Goal: Task Accomplishment & Management: Complete application form

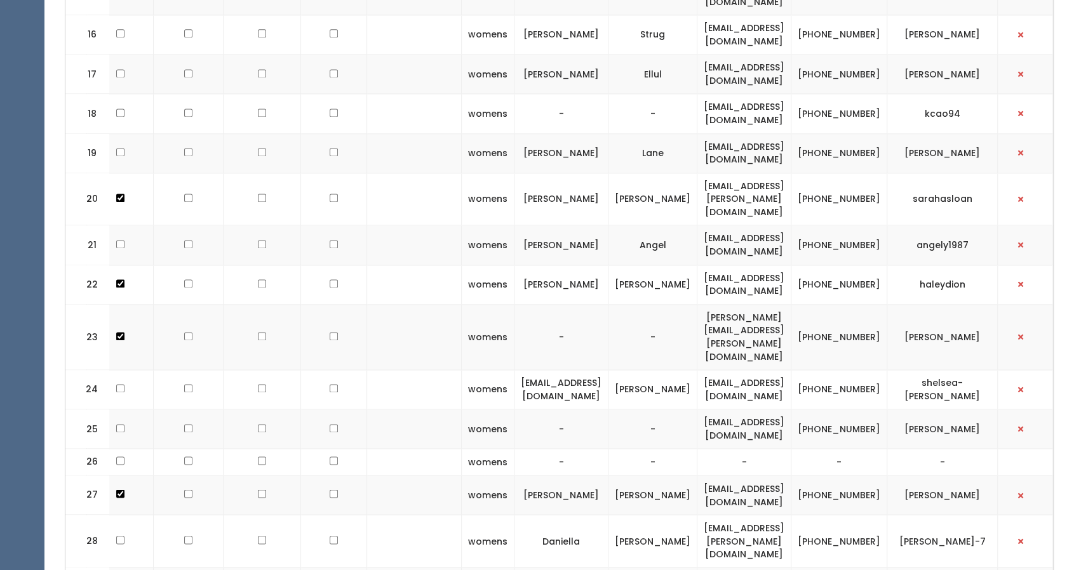
scroll to position [1142, 0]
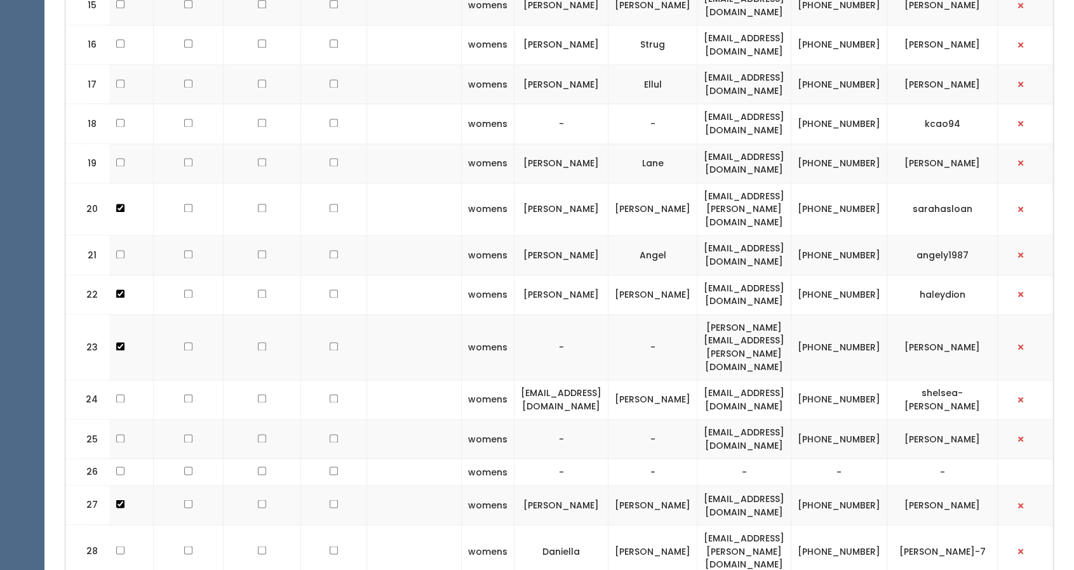
click at [755, 314] on td "[PERSON_NAME][EMAIL_ADDRESS][PERSON_NAME][DOMAIN_NAME]" at bounding box center [745, 346] width 94 height 65
click at [755, 314] on td "sarah.vallette@gmail.com" at bounding box center [745, 346] width 94 height 65
copy tr "sarah.vallette@gmail.com"
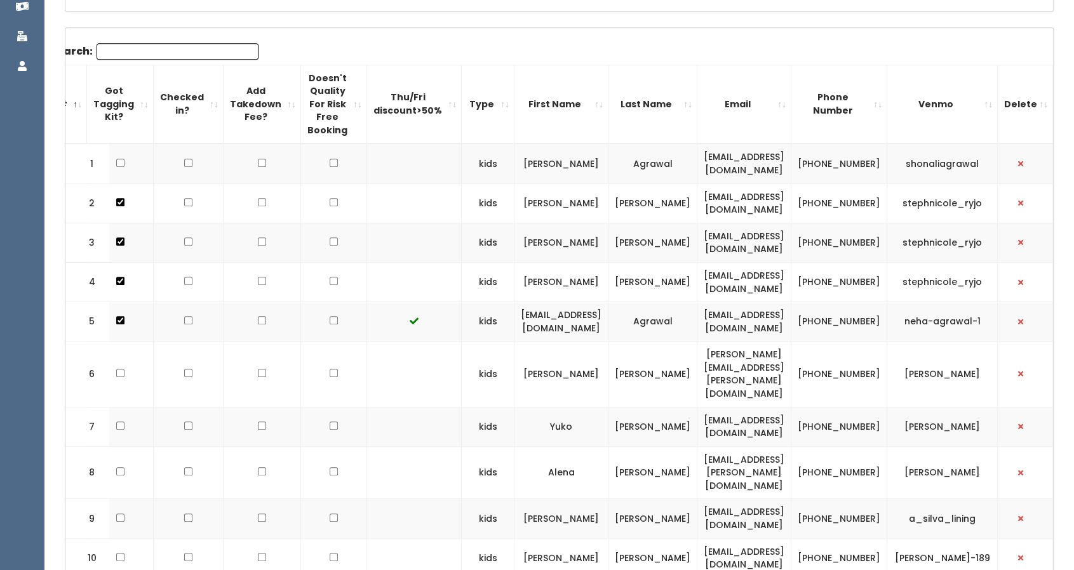
scroll to position [370, 0]
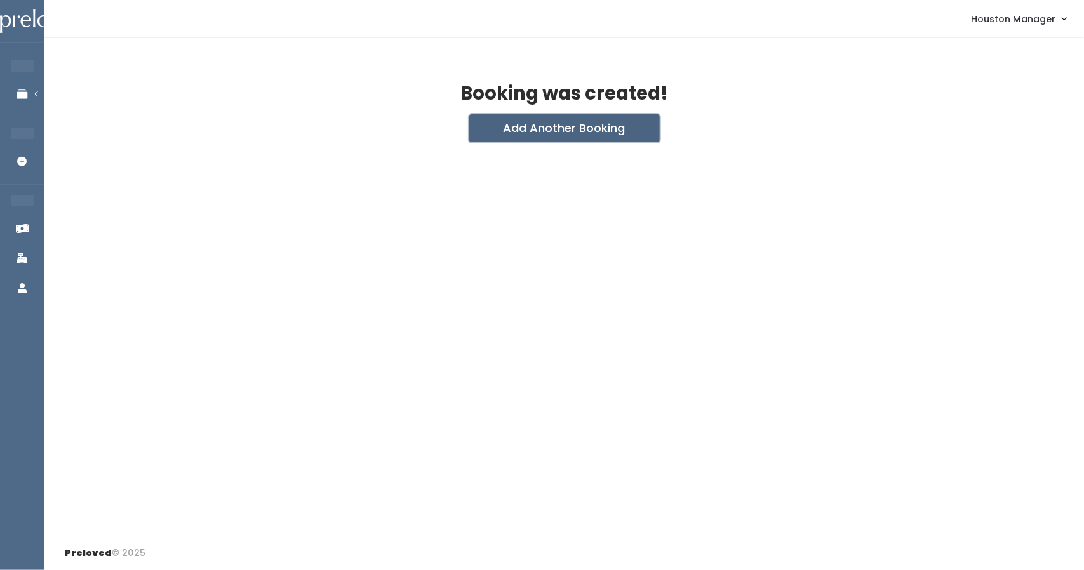
click at [529, 130] on button "Add Another Booking" at bounding box center [564, 128] width 191 height 28
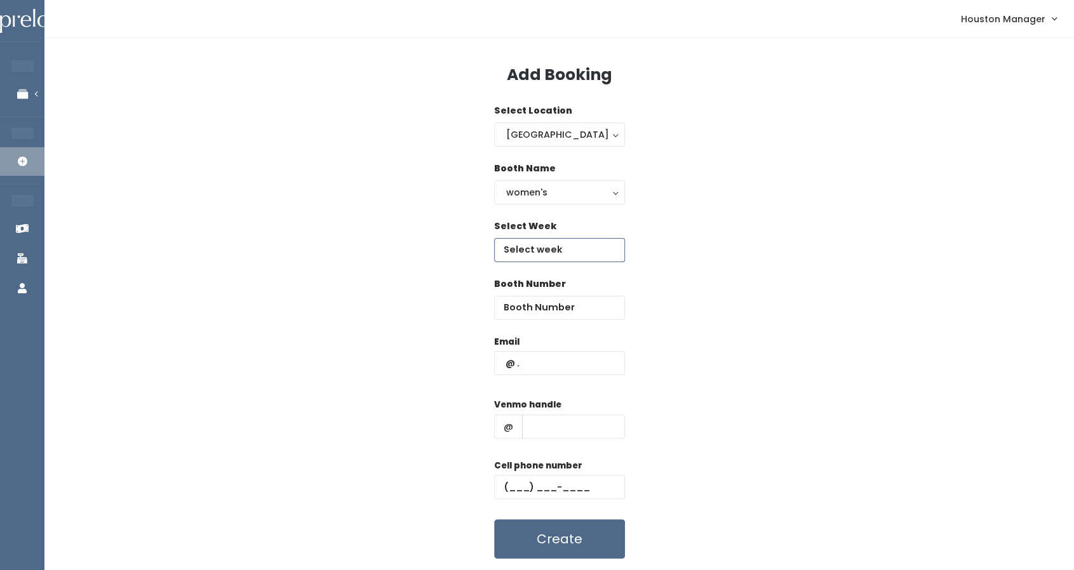
click at [537, 247] on input "text" at bounding box center [559, 250] width 131 height 24
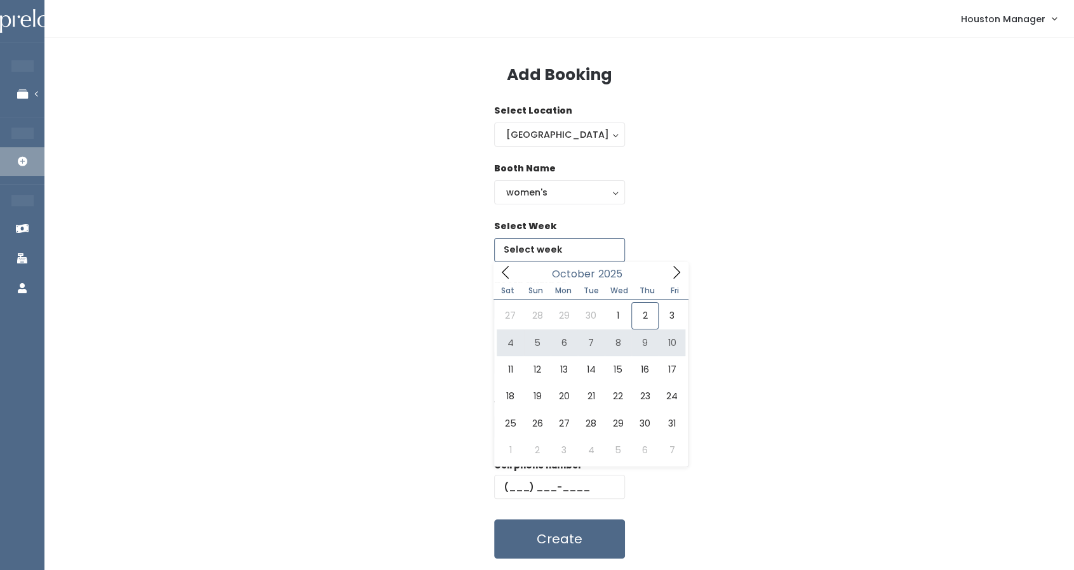
type input "October 4 to October 10"
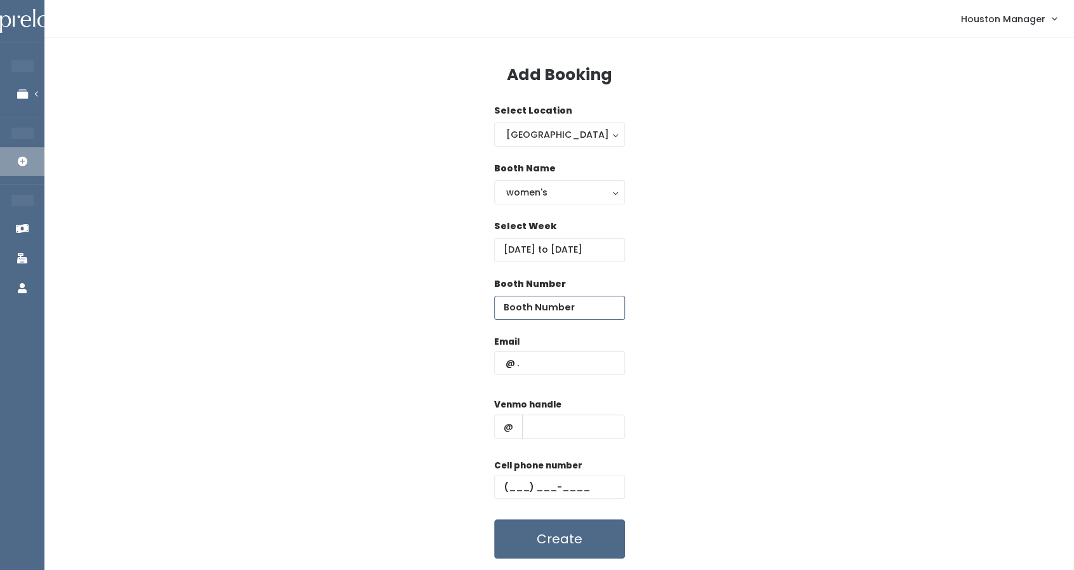
click at [540, 312] on input "number" at bounding box center [559, 308] width 131 height 24
type input "23"
click at [543, 370] on input "text" at bounding box center [559, 363] width 131 height 24
paste input "[PERSON_NAME][EMAIL_ADDRESS][PERSON_NAME][DOMAIN_NAME]"
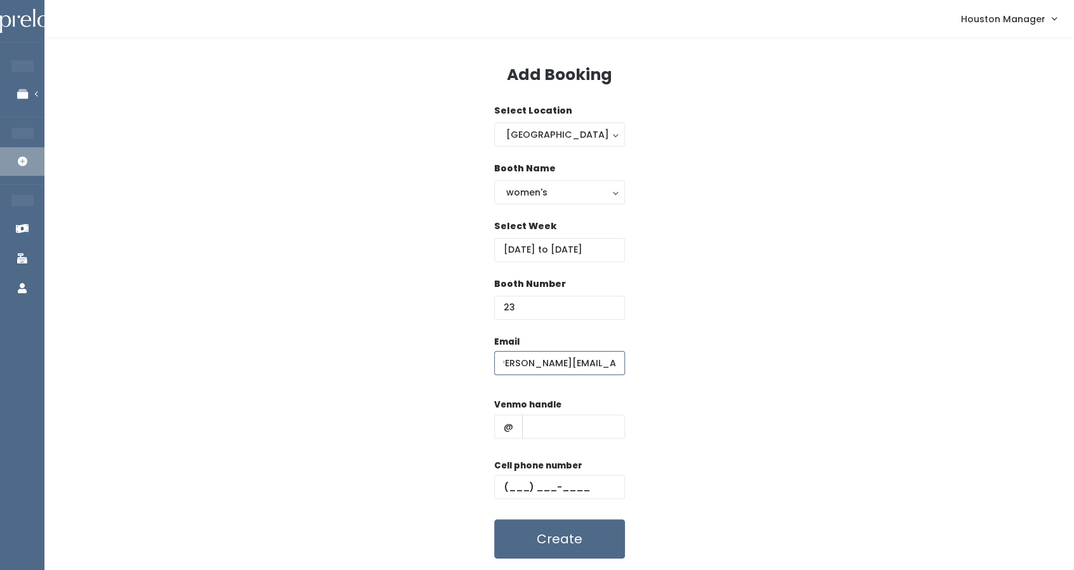
type input "[PERSON_NAME][EMAIL_ADDRESS][PERSON_NAME][DOMAIN_NAME]"
type input "444"
type input "[PHONE_NUMBER]"
click at [564, 532] on button "Create" at bounding box center [559, 539] width 131 height 39
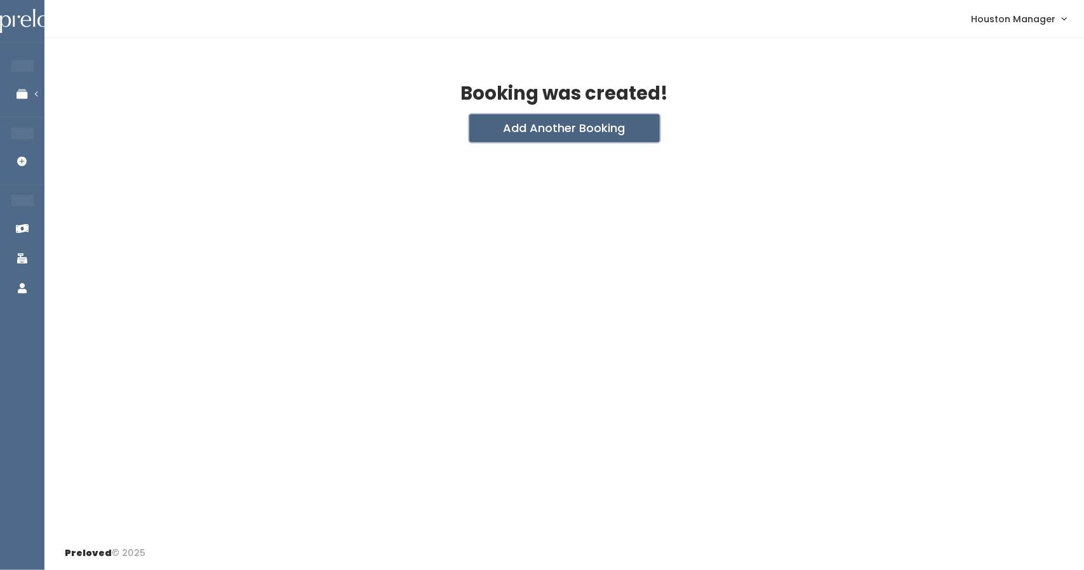
click at [564, 116] on button "Add Another Booking" at bounding box center [564, 128] width 191 height 28
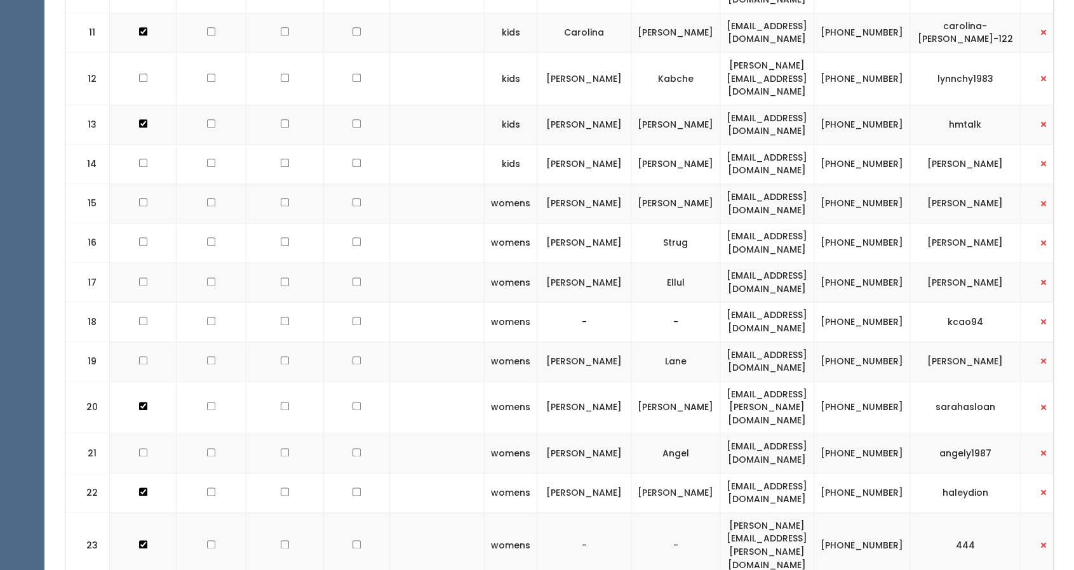
scroll to position [962, 0]
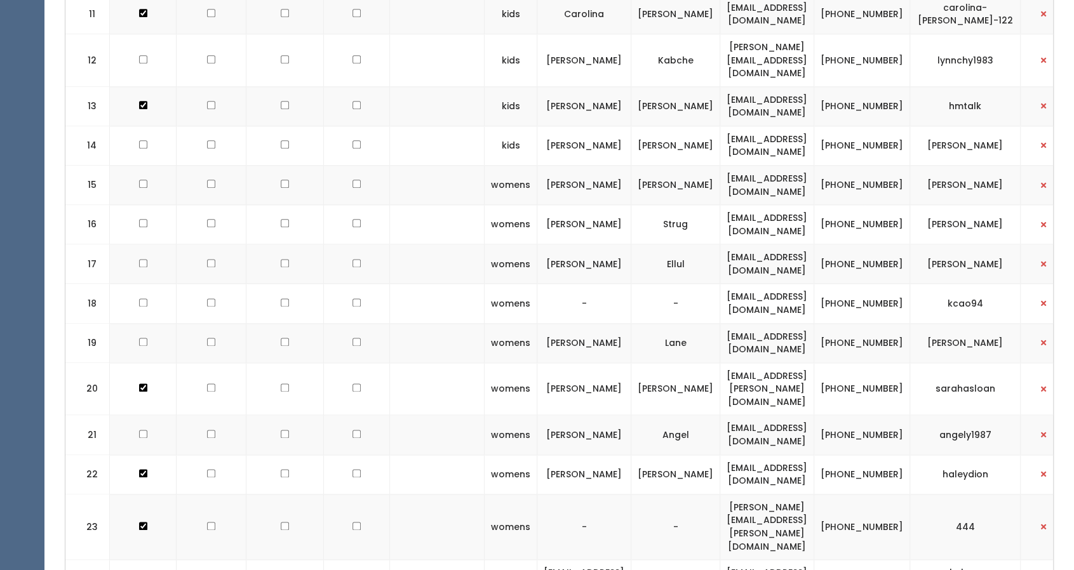
click at [814, 494] on td "sarah.vallette@gmail.com" at bounding box center [767, 526] width 94 height 65
click at [814, 494] on td "[PERSON_NAME][EMAIL_ADDRESS][PERSON_NAME][DOMAIN_NAME]" at bounding box center [767, 526] width 94 height 65
click at [814, 494] on td "sarah.vallette@gmail.com" at bounding box center [767, 526] width 94 height 65
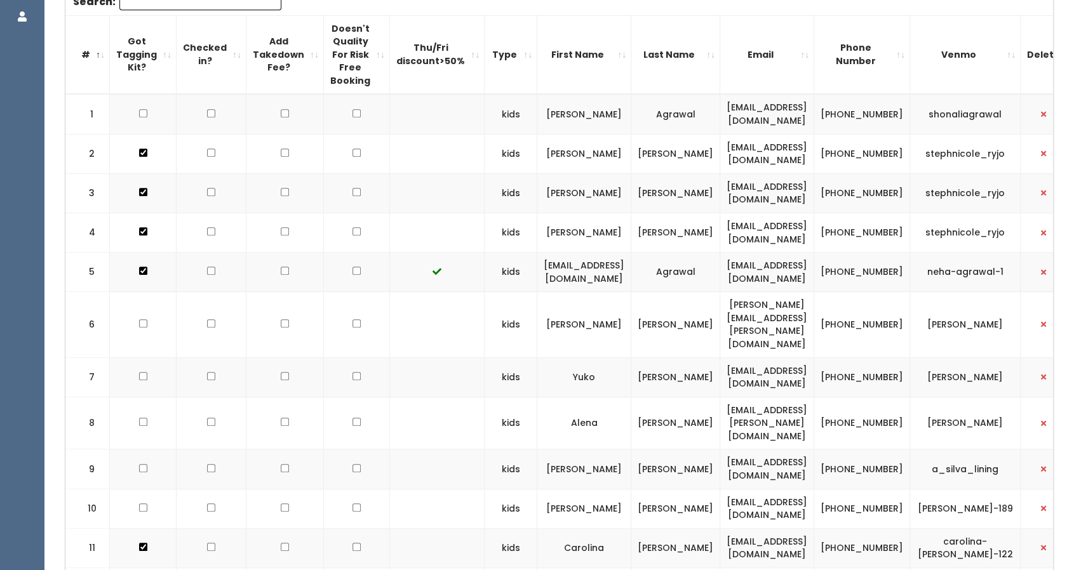
scroll to position [0, 0]
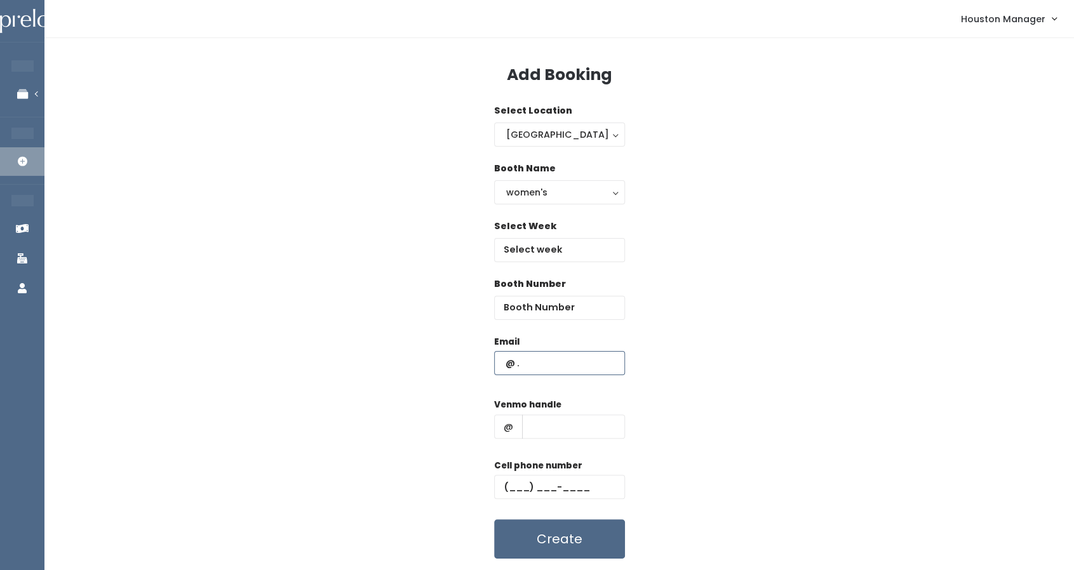
click at [527, 369] on input "text" at bounding box center [559, 363] width 131 height 24
paste input "[PERSON_NAME][EMAIL_ADDRESS][PERSON_NAME][DOMAIN_NAME]"
type input "[PERSON_NAME][EMAIL_ADDRESS][PERSON_NAME][DOMAIN_NAME]"
type input "555"
click at [526, 483] on input "text" at bounding box center [559, 487] width 131 height 24
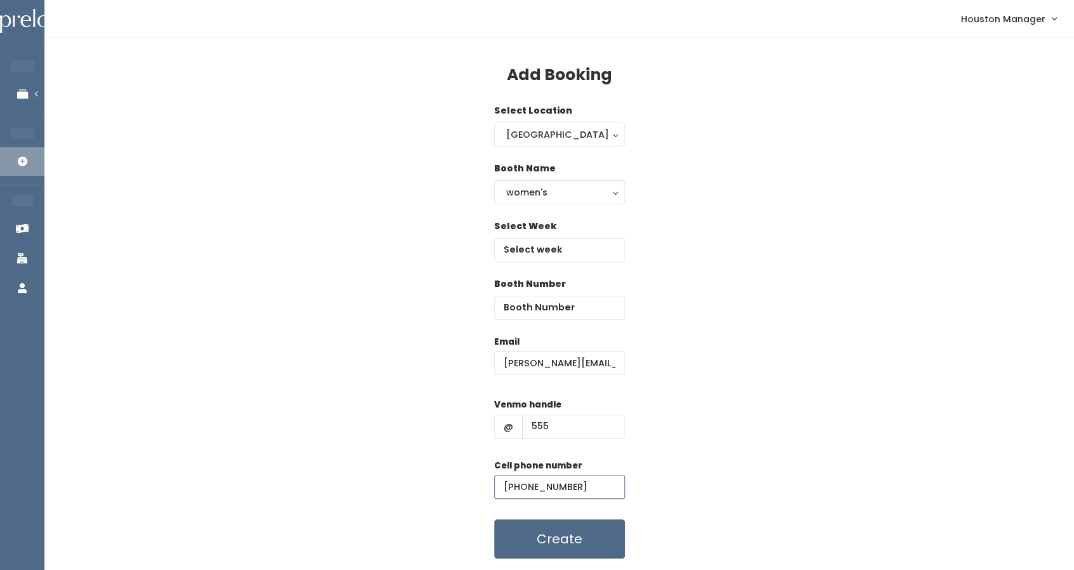
type input "(555) 555-5555"
click at [530, 316] on input "number" at bounding box center [559, 308] width 131 height 24
type input "23"
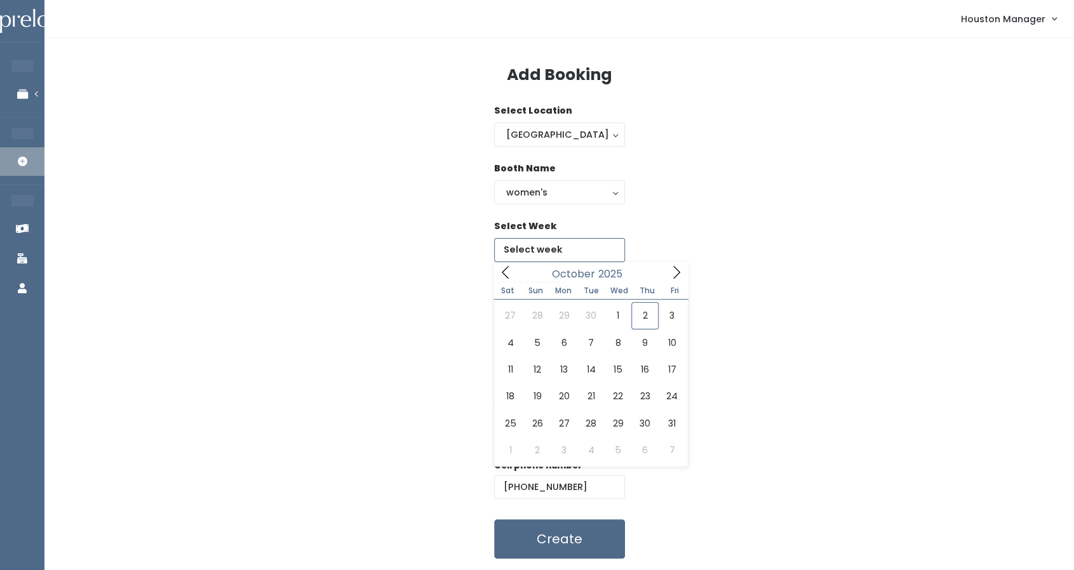
click at [548, 242] on input "text" at bounding box center [559, 250] width 131 height 24
type input "October 4 to October 10"
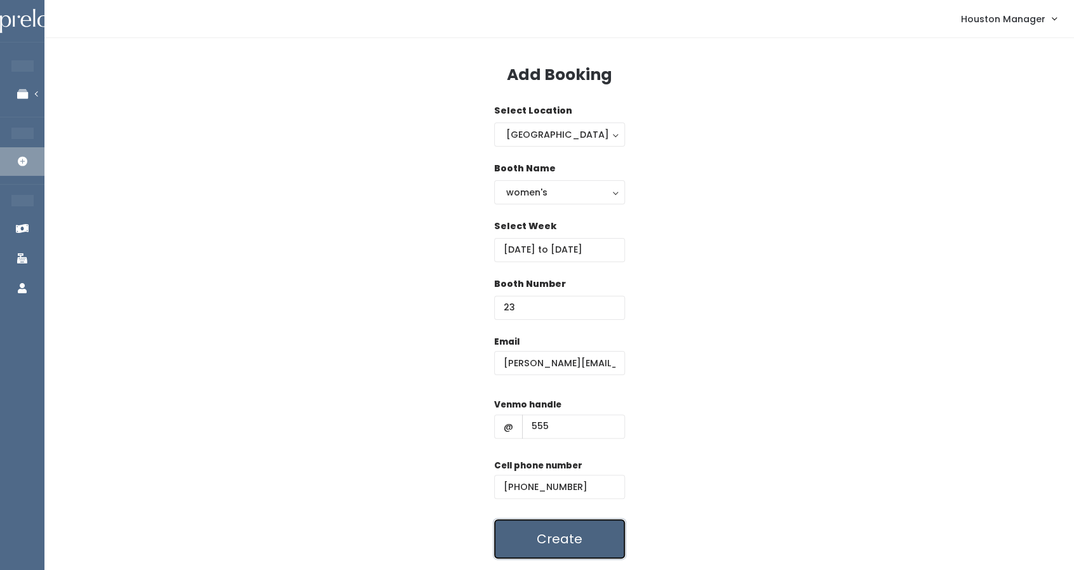
click at [570, 538] on button "Create" at bounding box center [559, 539] width 131 height 39
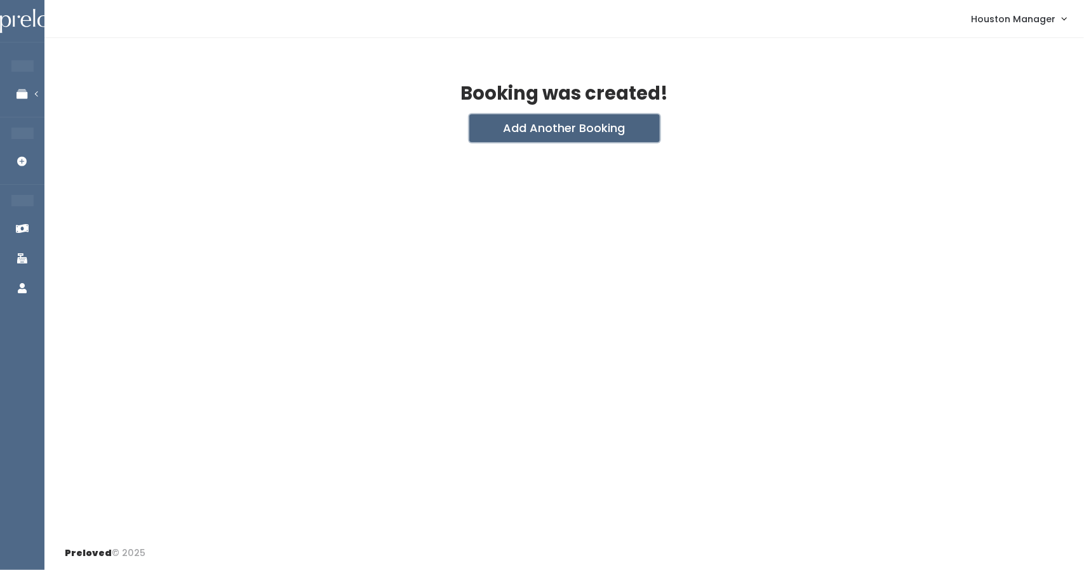
click at [546, 118] on button "Add Another Booking" at bounding box center [564, 128] width 191 height 28
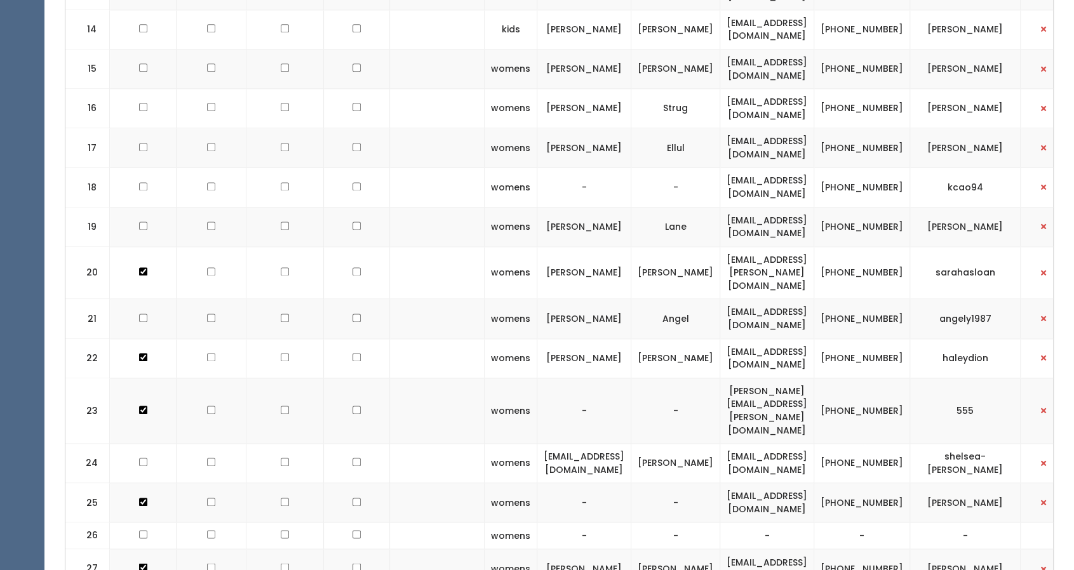
scroll to position [1078, 0]
click at [784, 379] on td "[PERSON_NAME][EMAIL_ADDRESS][PERSON_NAME][DOMAIN_NAME]" at bounding box center [767, 411] width 94 height 65
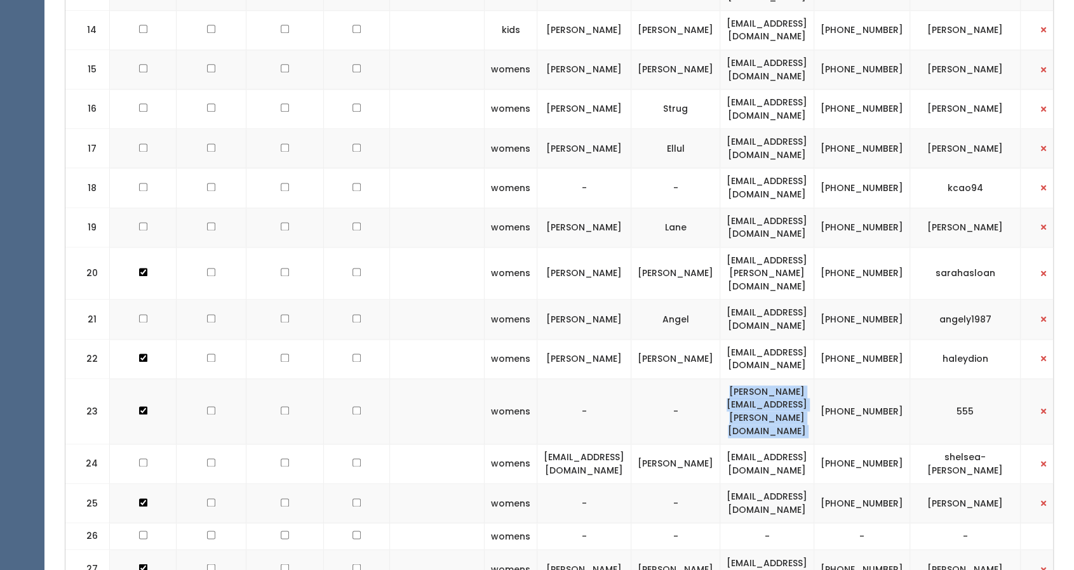
click at [784, 379] on td "[PERSON_NAME][EMAIL_ADDRESS][PERSON_NAME][DOMAIN_NAME]" at bounding box center [767, 411] width 94 height 65
copy tr "[PERSON_NAME][EMAIL_ADDRESS][PERSON_NAME][DOMAIN_NAME]"
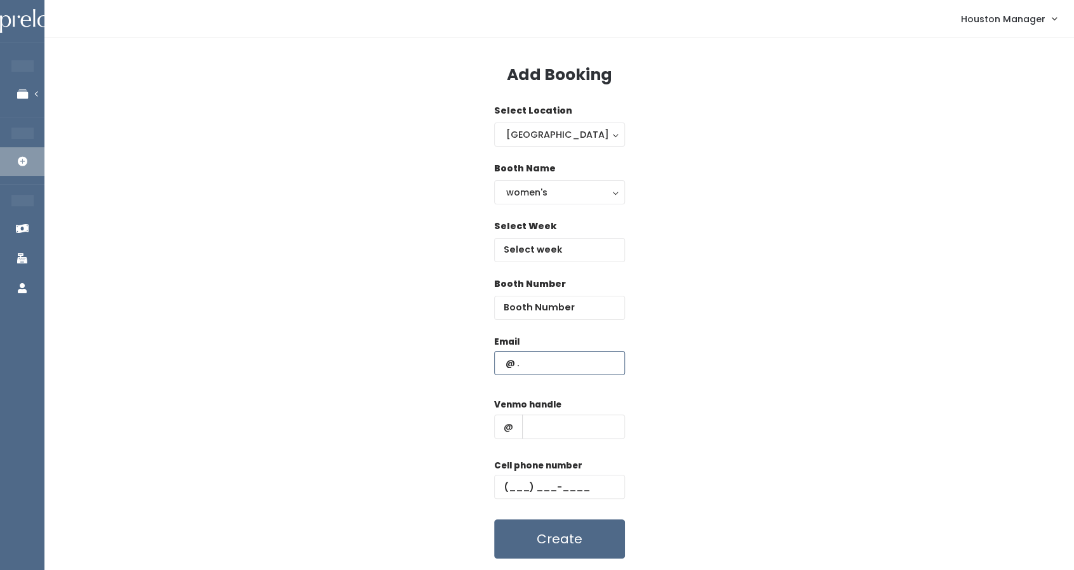
click at [539, 358] on input "text" at bounding box center [559, 363] width 131 height 24
paste input "[PERSON_NAME][EMAIL_ADDRESS][PERSON_NAME][DOMAIN_NAME]"
type input "[PERSON_NAME][EMAIL_ADDRESS][PERSON_NAME][DOMAIN_NAME]"
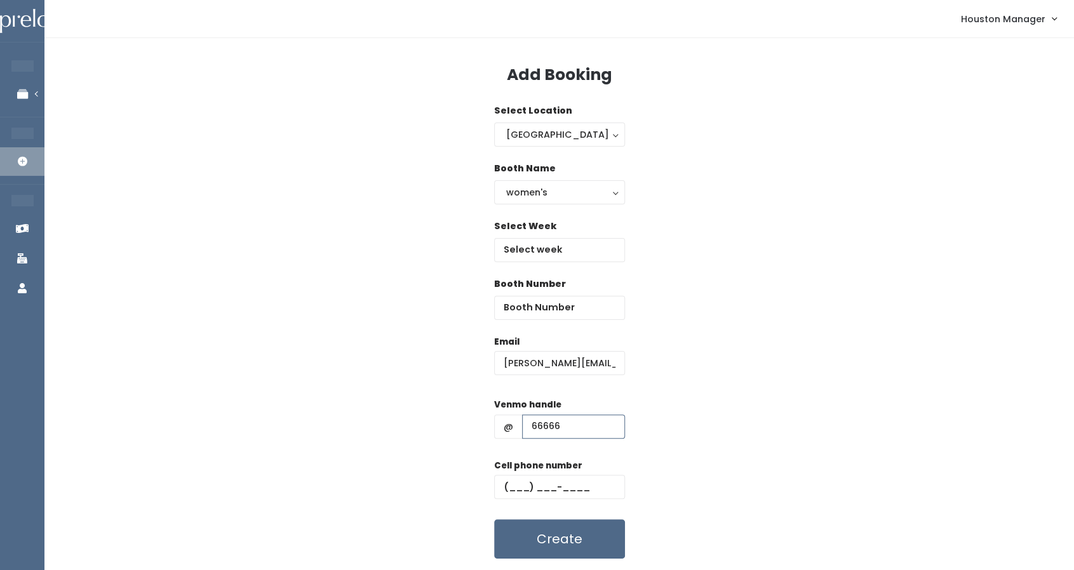
click at [543, 436] on input "66666" at bounding box center [573, 427] width 103 height 24
type input "222"
click at [506, 493] on input "text" at bounding box center [559, 487] width 131 height 24
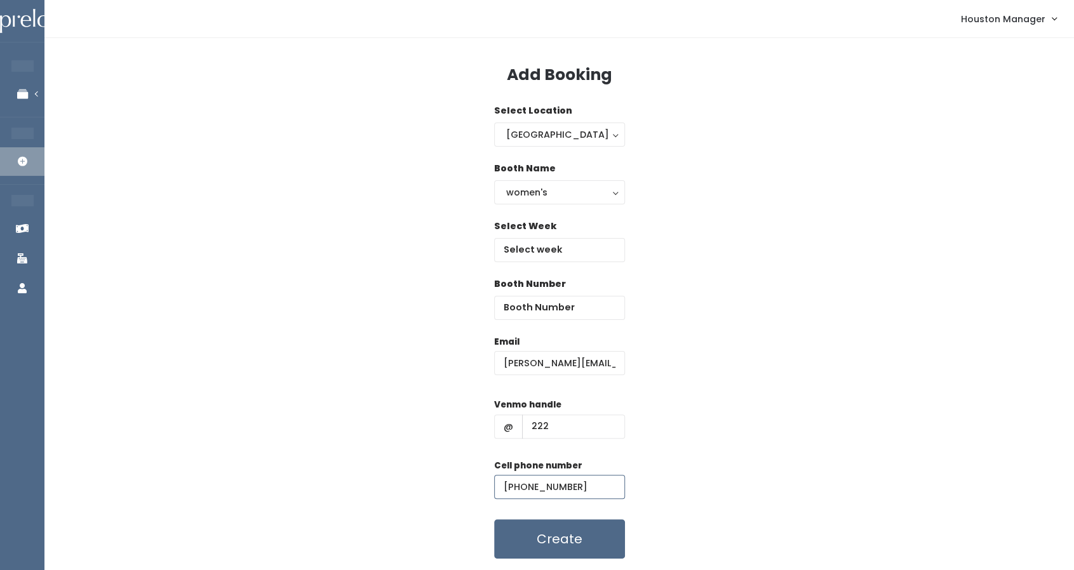
type input "[PHONE_NUMBER]"
click at [562, 315] on input "number" at bounding box center [559, 308] width 131 height 24
type input "23"
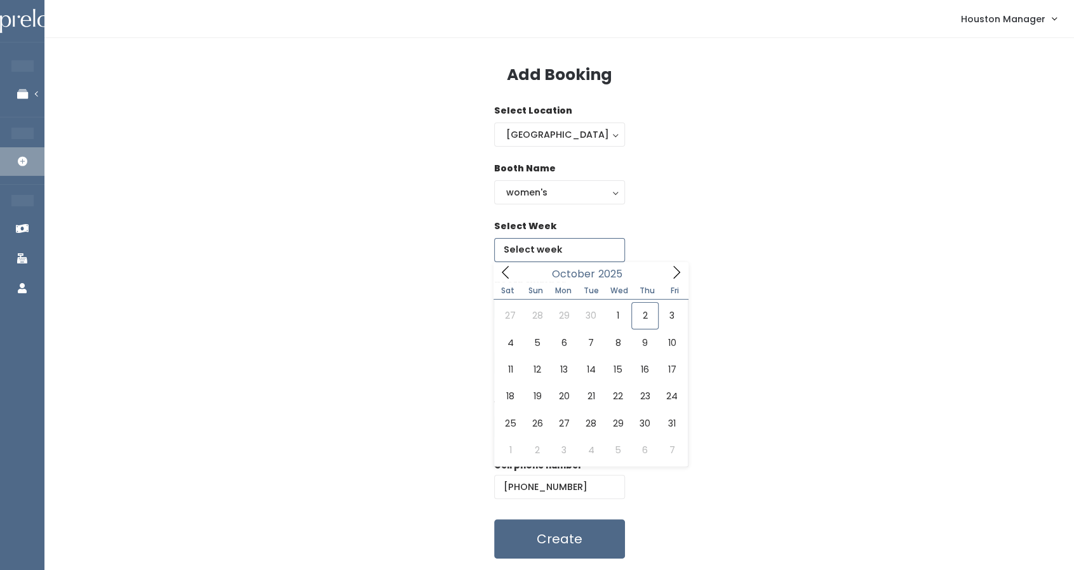
click at [564, 240] on input "text" at bounding box center [559, 250] width 131 height 24
type input "[DATE] to [DATE]"
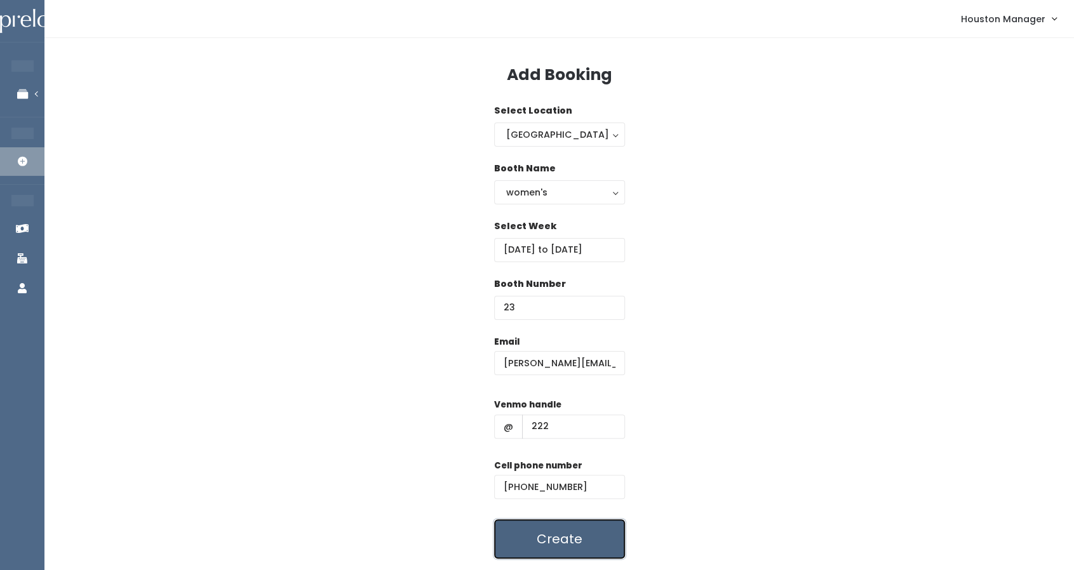
click at [595, 534] on button "Create" at bounding box center [559, 539] width 131 height 39
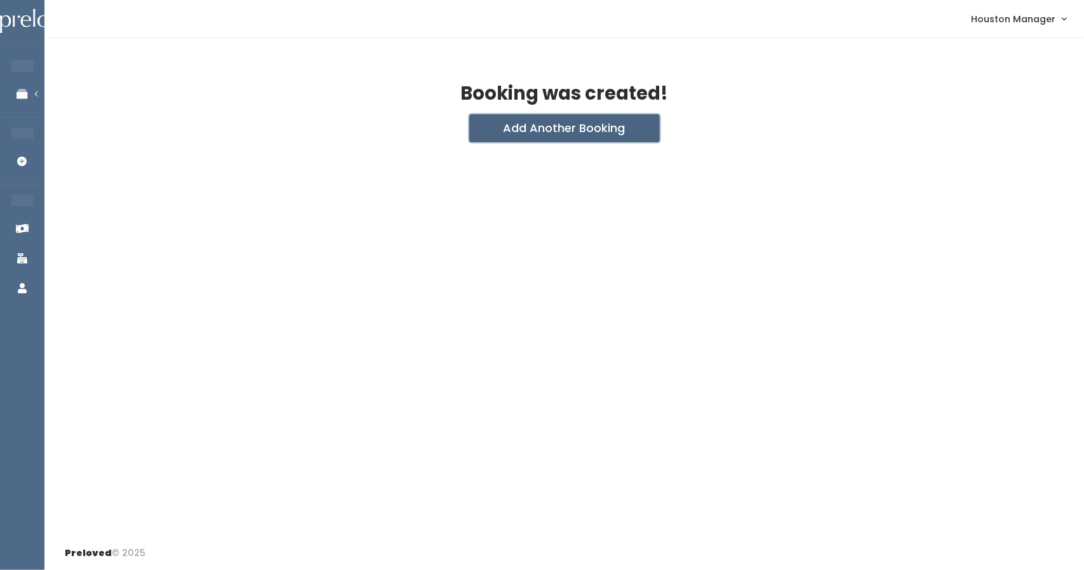
click at [496, 128] on button "Add Another Booking" at bounding box center [564, 128] width 191 height 28
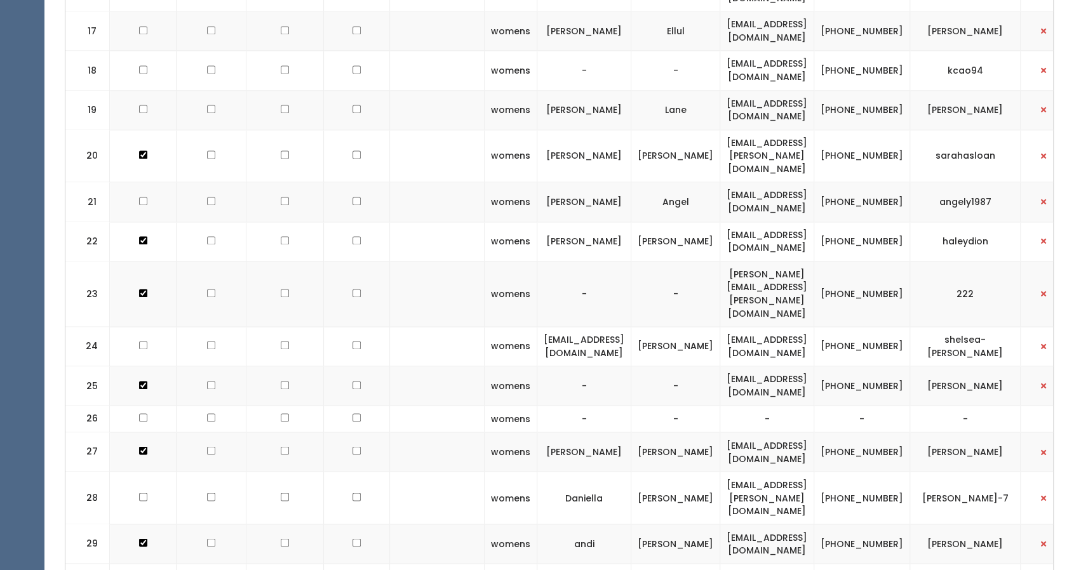
scroll to position [1194, 0]
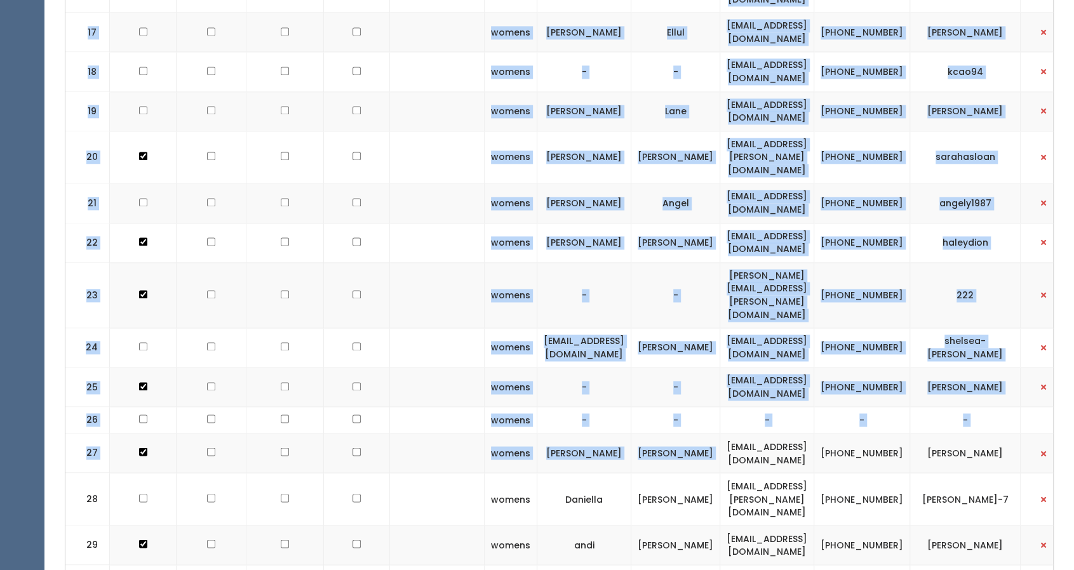
drag, startPoint x: 707, startPoint y: 352, endPoint x: 241, endPoint y: -77, distance: 633.0
click at [241, 0] on html "EMPLOYEES Manage Bookings Booths by Week All Bookings Bookings with Booths Boot…" at bounding box center [537, 497] width 1074 height 3382
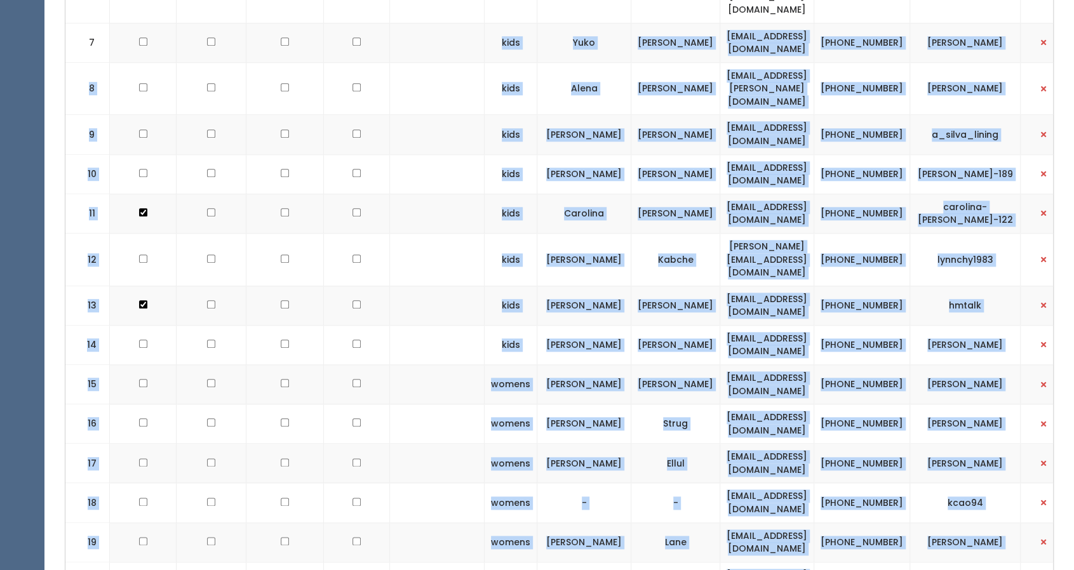
click at [537, 233] on td "Lynn" at bounding box center [584, 259] width 94 height 53
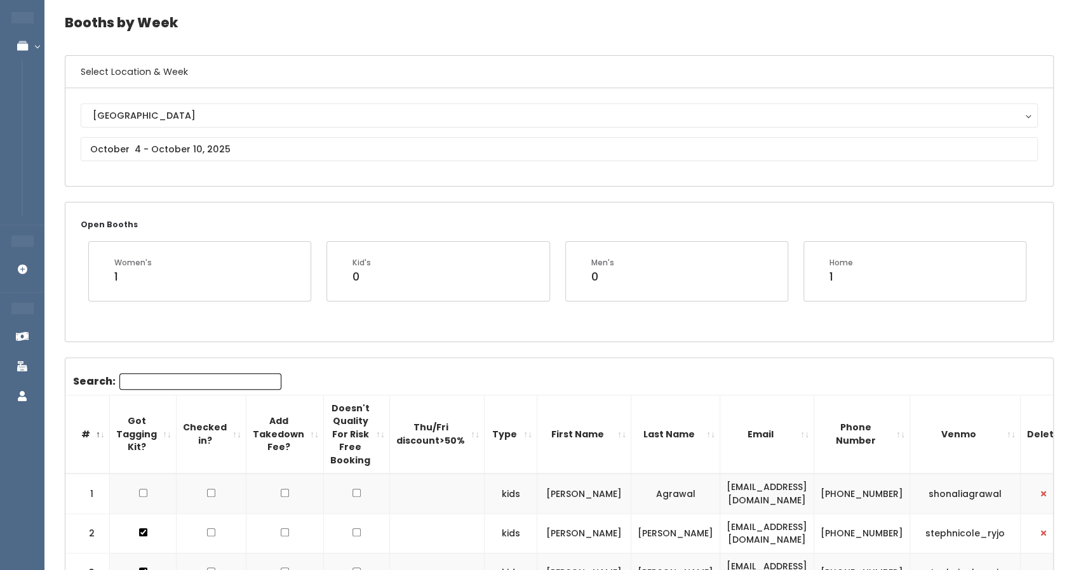
scroll to position [0, 0]
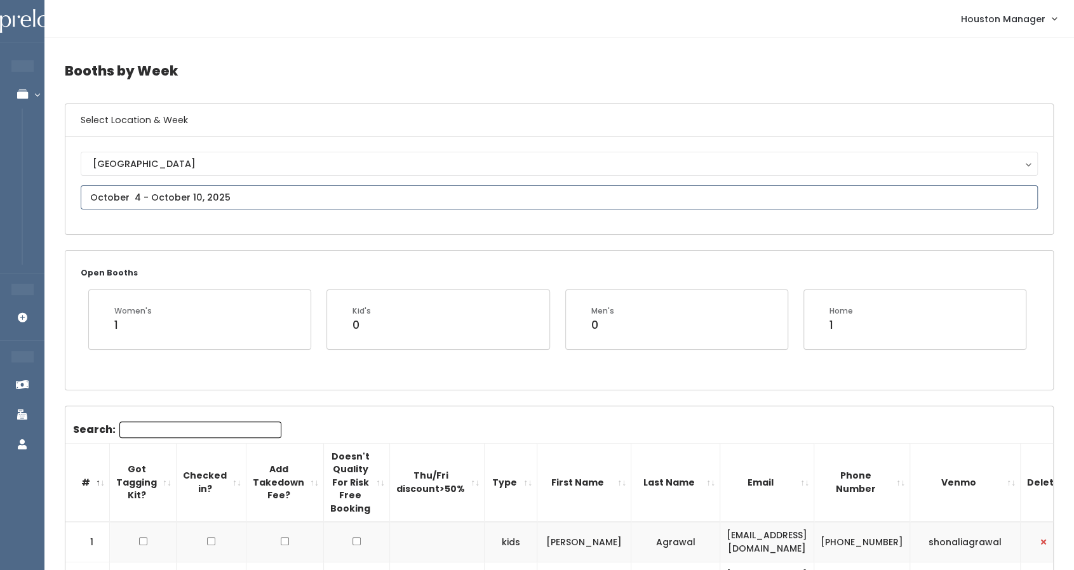
click at [152, 204] on input "text" at bounding box center [559, 198] width 957 height 24
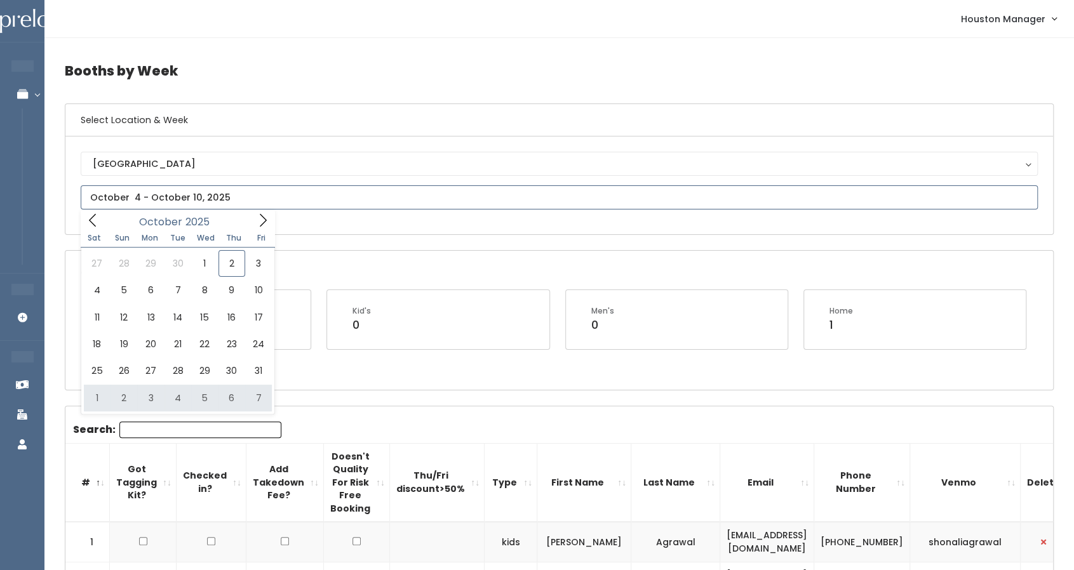
type input "[DATE] to [DATE]"
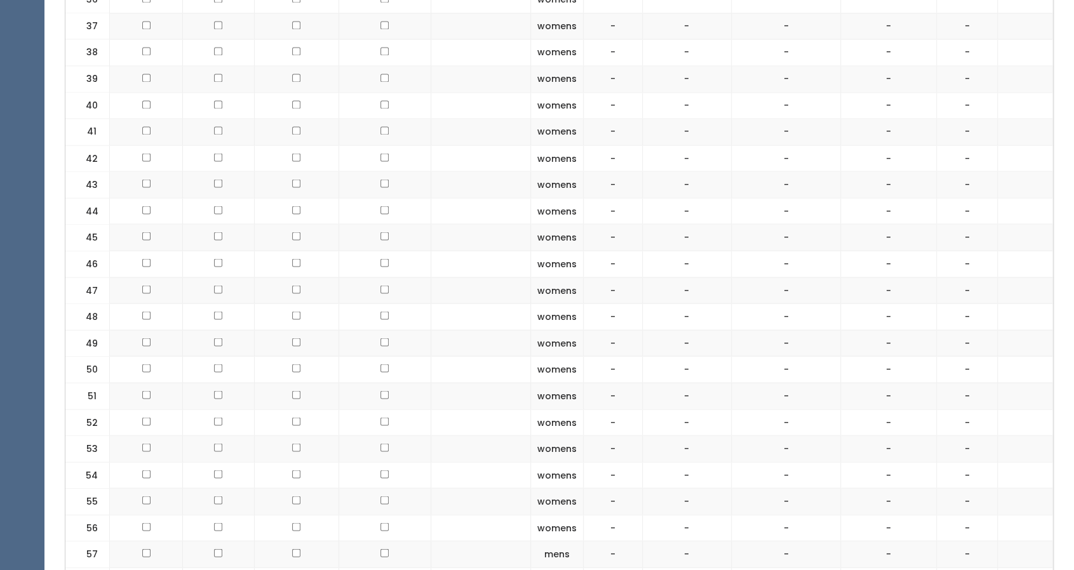
scroll to position [1473, 0]
drag, startPoint x: 598, startPoint y: 270, endPoint x: 573, endPoint y: 271, distance: 25.4
click at [573, 278] on td "womens" at bounding box center [556, 291] width 53 height 27
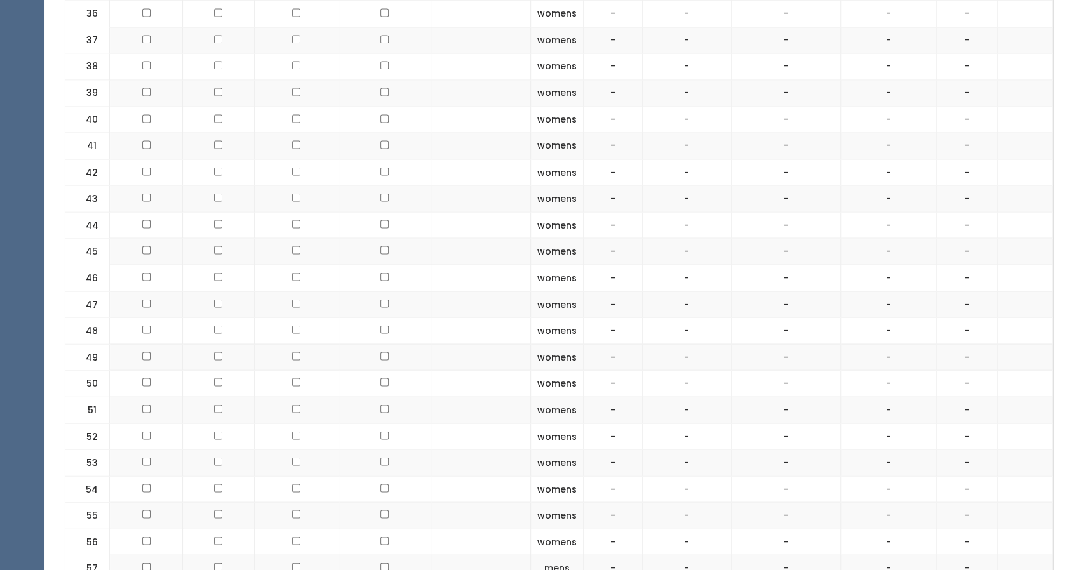
scroll to position [1410, 0]
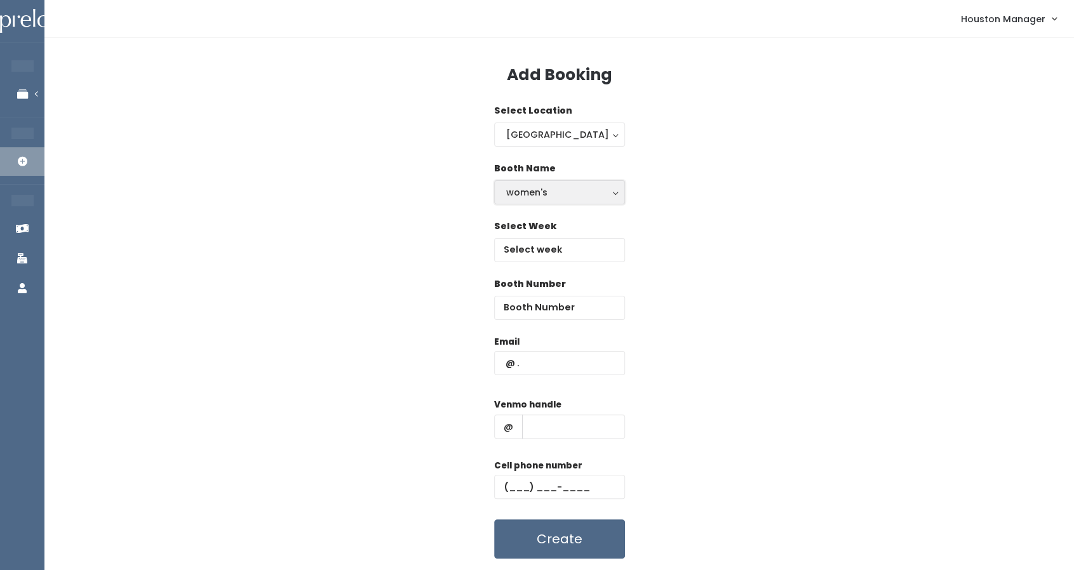
click at [572, 183] on button "women's" at bounding box center [559, 192] width 131 height 24
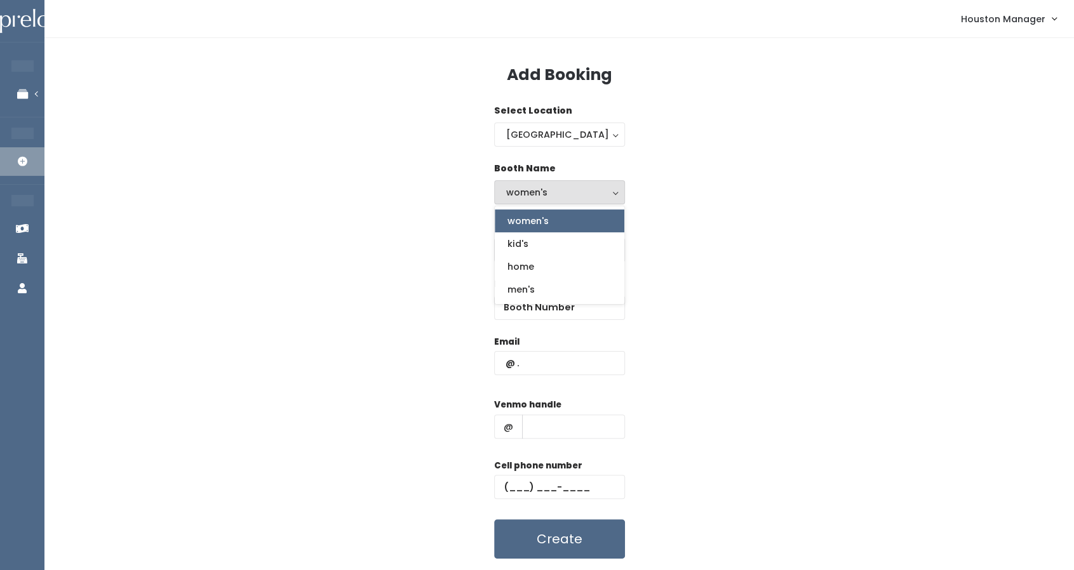
click at [557, 220] on link "women's" at bounding box center [560, 221] width 130 height 23
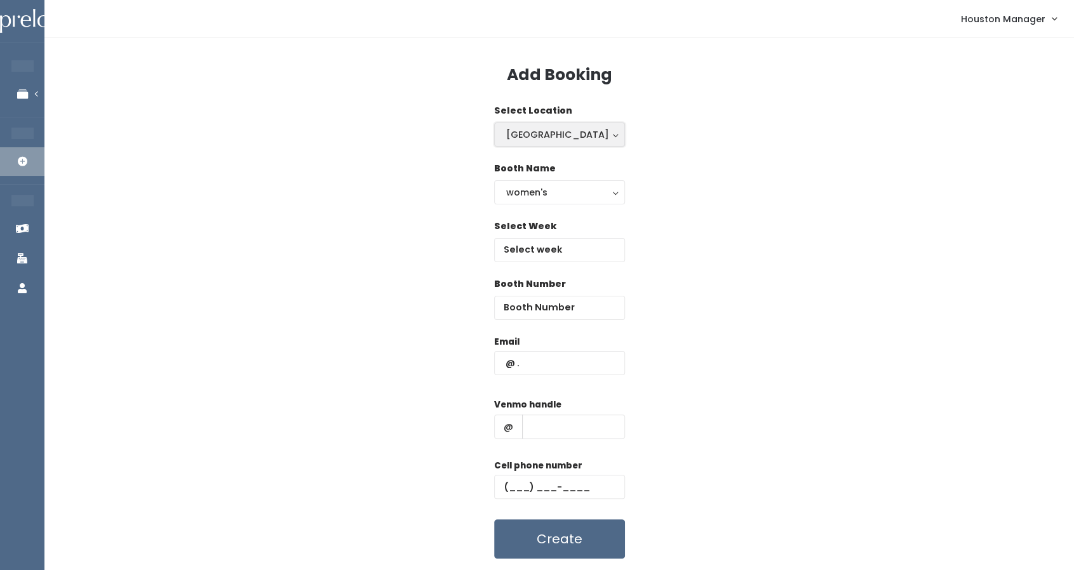
click at [550, 140] on div "[GEOGRAPHIC_DATA]" at bounding box center [559, 135] width 107 height 14
click at [554, 163] on link "[GEOGRAPHIC_DATA]" at bounding box center [560, 163] width 130 height 23
click at [551, 255] on input "text" at bounding box center [559, 250] width 131 height 24
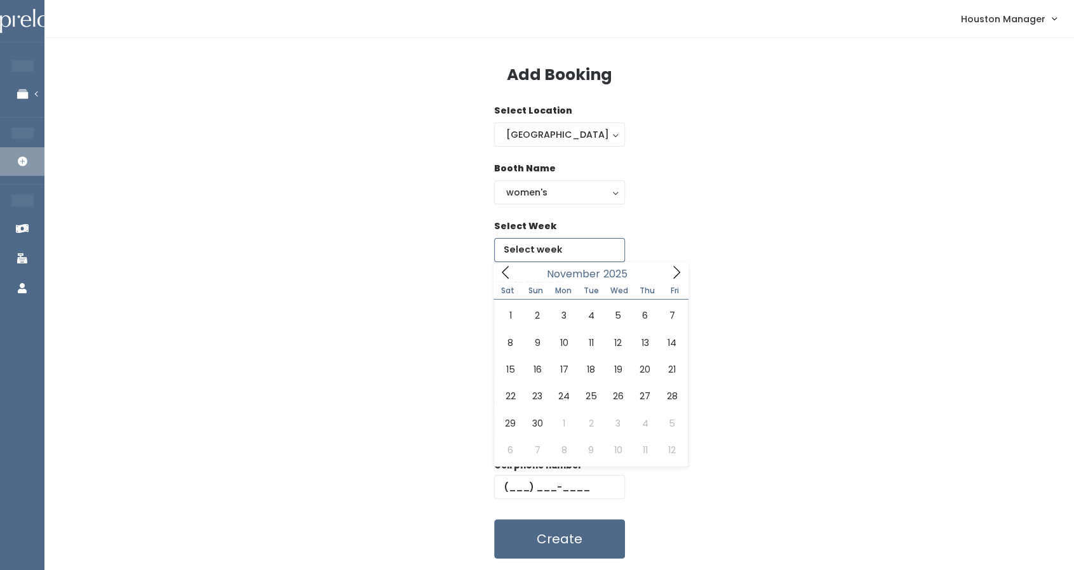
click at [678, 268] on icon at bounding box center [677, 273] width 14 height 14
type input "[DATE] to [DATE]"
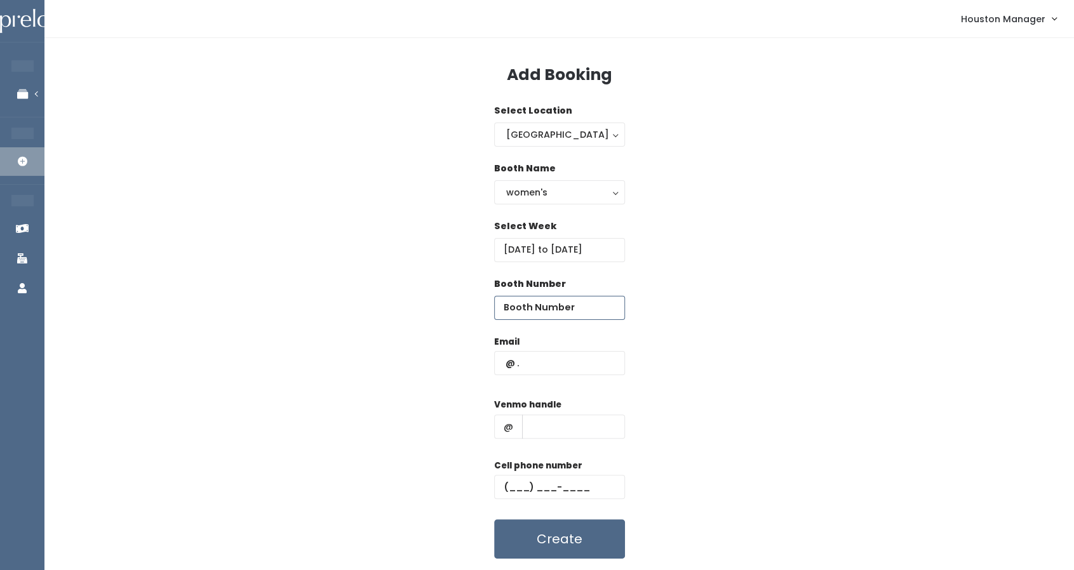
click at [547, 304] on input "number" at bounding box center [559, 308] width 131 height 24
type input "47"
click at [537, 357] on input "text" at bounding box center [559, 363] width 131 height 24
paste input "[EMAIL_ADDRESS][DOMAIN_NAME]"
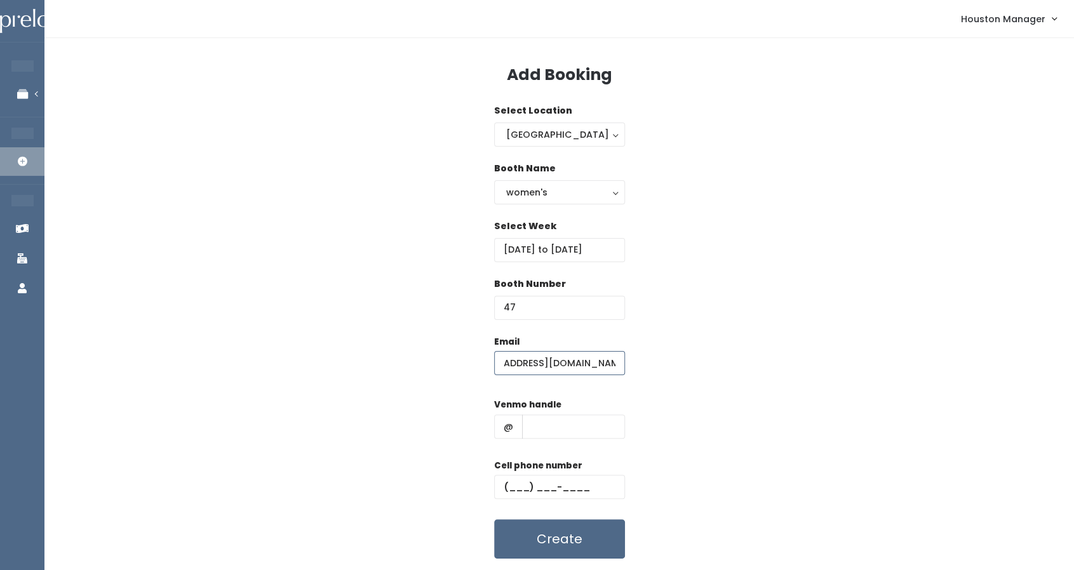
type input "[EMAIL_ADDRESS][DOMAIN_NAME]"
click at [543, 429] on input "text" at bounding box center [573, 427] width 103 height 24
type input "555"
click at [546, 480] on input "text" at bounding box center [559, 487] width 131 height 24
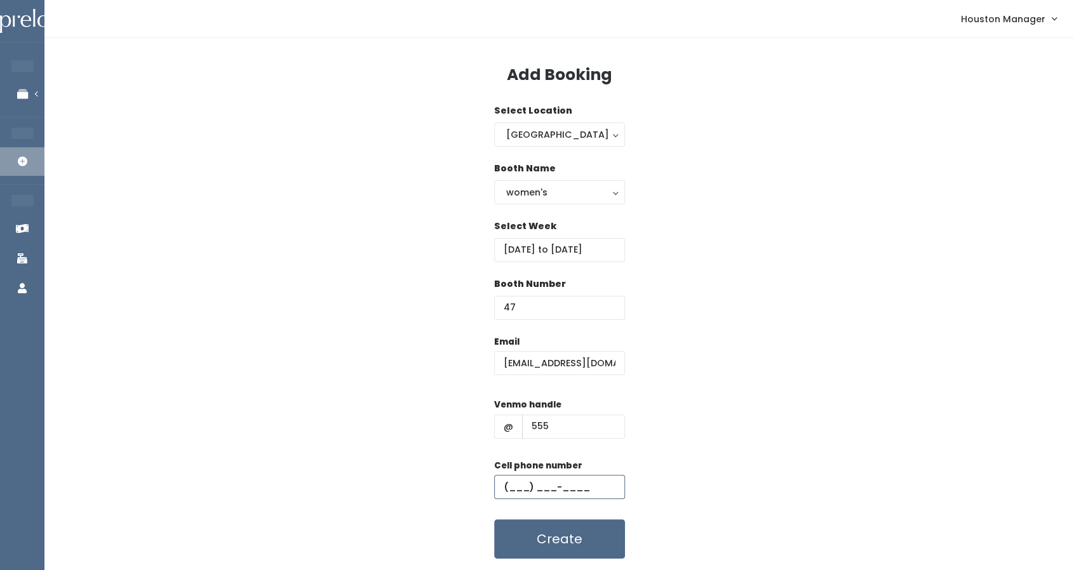
type input "[PHONE_NUMBER]"
click at [568, 540] on button "Create" at bounding box center [559, 539] width 131 height 39
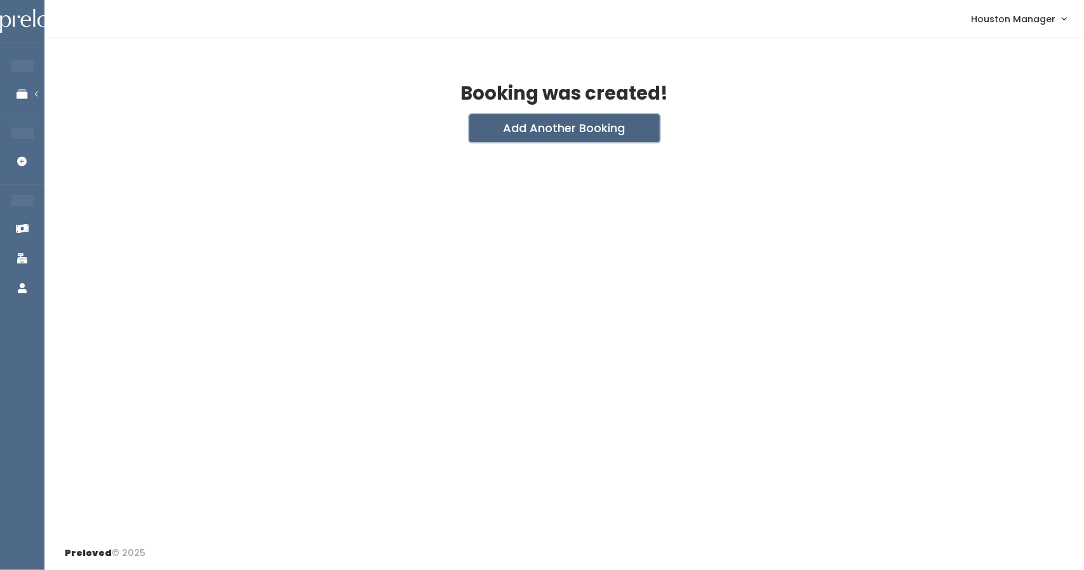
click at [583, 133] on button "Add Another Booking" at bounding box center [564, 128] width 191 height 28
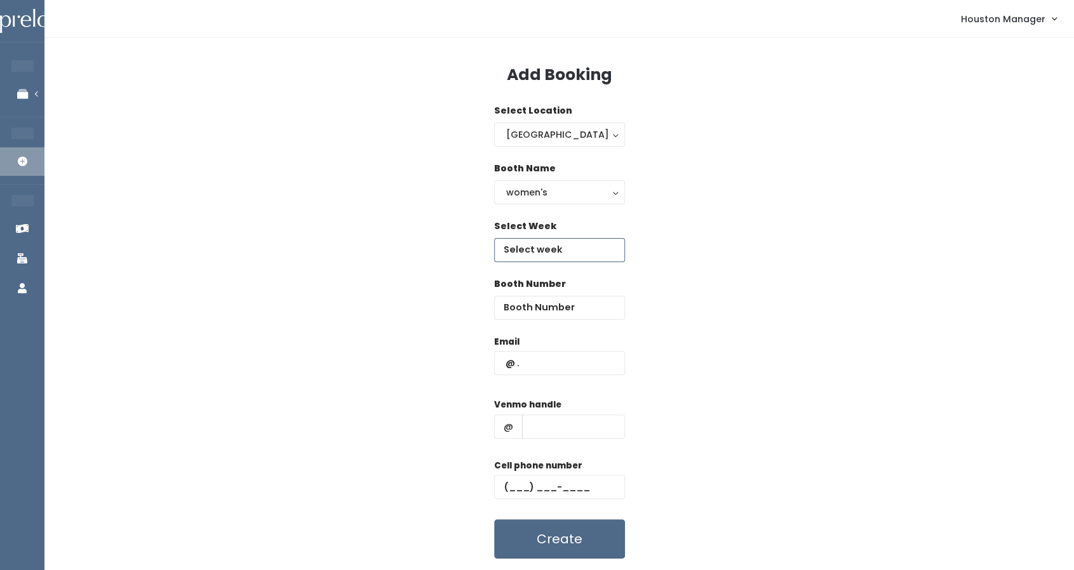
click at [572, 238] on input "text" at bounding box center [559, 250] width 131 height 24
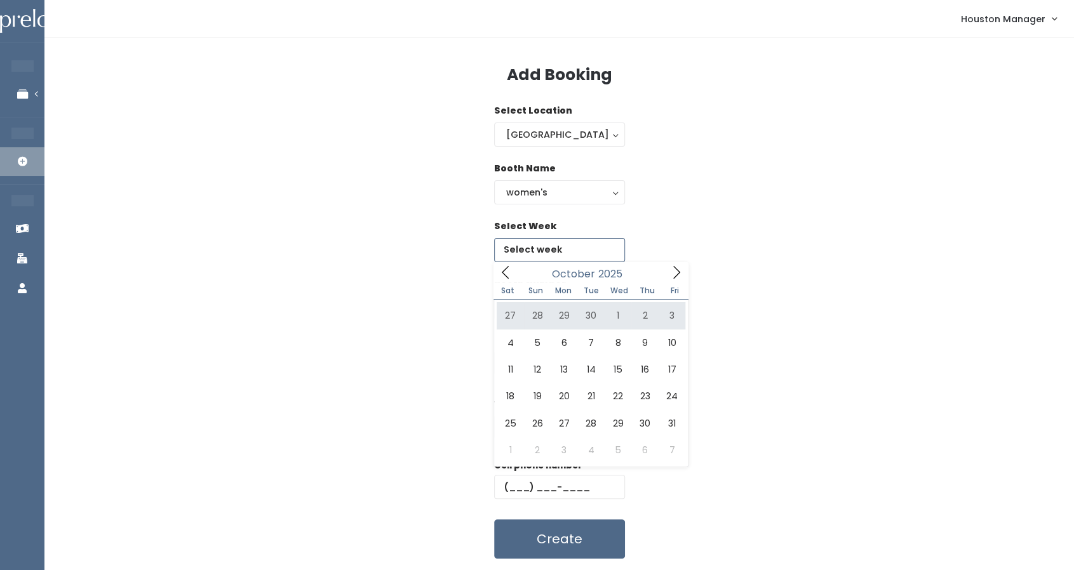
click at [673, 274] on icon at bounding box center [677, 273] width 14 height 14
type input "[DATE] to [DATE]"
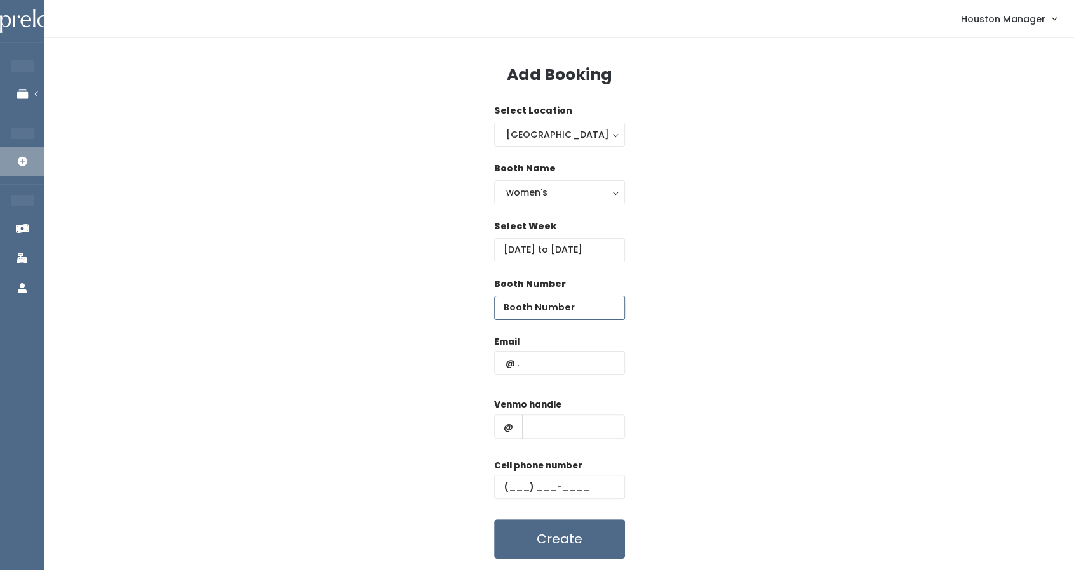
click at [560, 316] on input "number" at bounding box center [559, 308] width 131 height 24
type input "38"
click at [551, 373] on input "text" at bounding box center [559, 363] width 131 height 24
paste input "[EMAIL_ADDRESS][DOMAIN_NAME]"
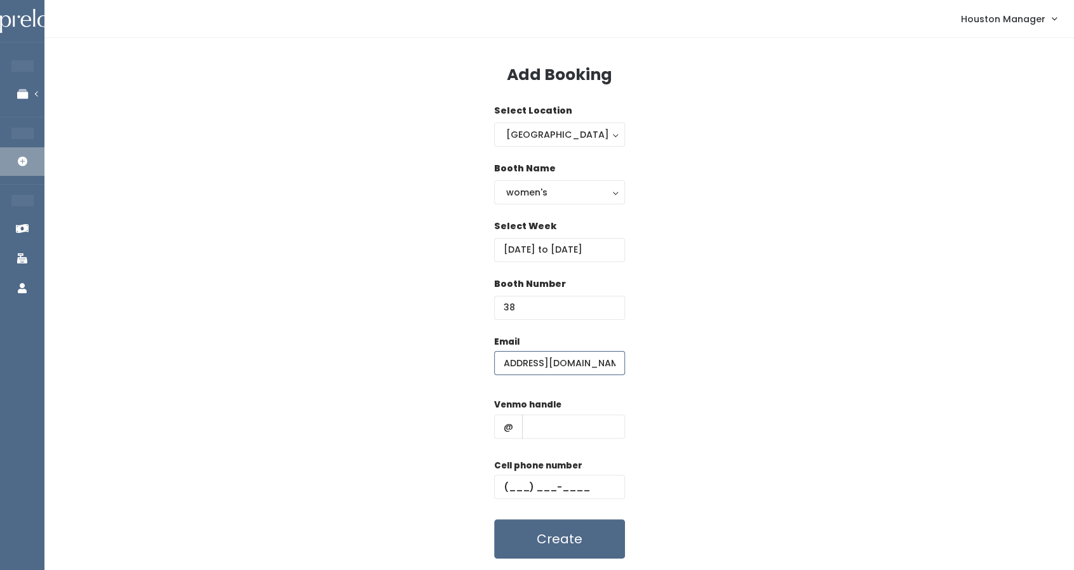
type input "[EMAIL_ADDRESS][DOMAIN_NAME]"
type input "777"
type input "[PHONE_NUMBER]"
click at [578, 539] on button "Create" at bounding box center [559, 539] width 131 height 39
